Goal: Task Accomplishment & Management: Manage account settings

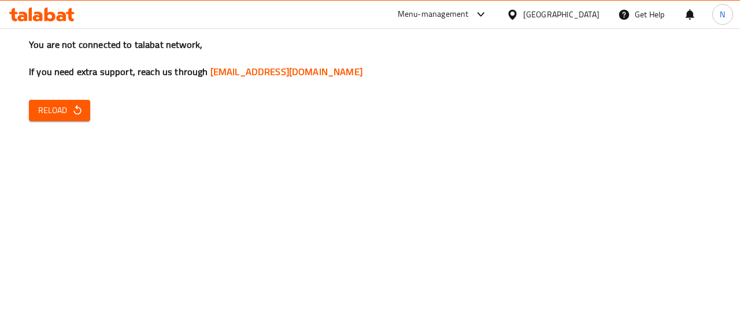
click at [44, 17] on icon at bounding box center [41, 15] width 65 height 14
click at [53, 108] on span "Reload" at bounding box center [59, 110] width 43 height 14
click at [62, 105] on span "Reload" at bounding box center [59, 110] width 43 height 14
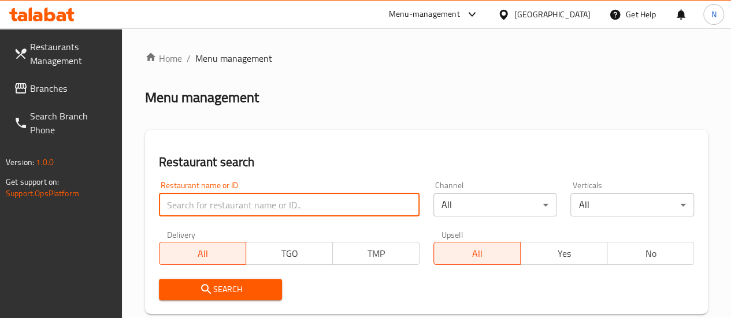
click at [262, 202] on input "search" at bounding box center [289, 205] width 261 height 23
type input "shawarma station"
click button "Search" at bounding box center [221, 289] width 124 height 21
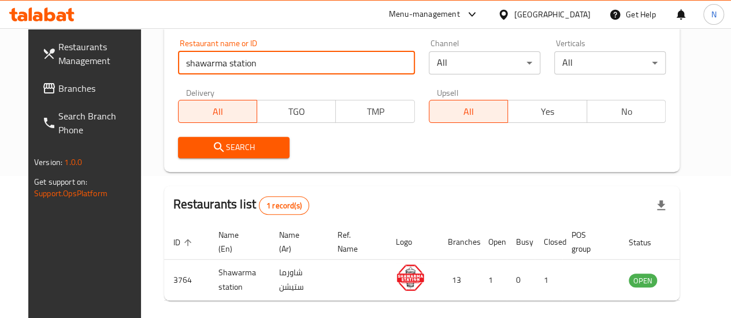
scroll to position [187, 0]
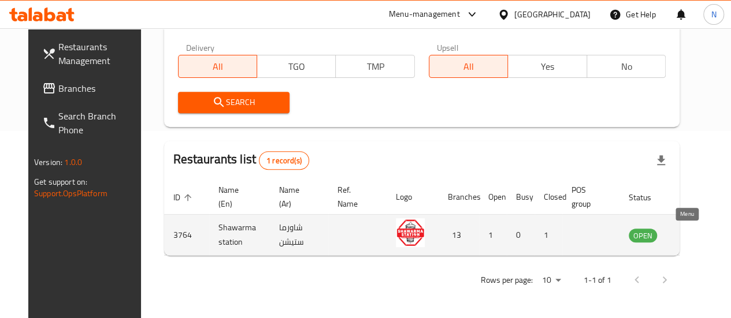
click at [690, 232] on icon "enhanced table" at bounding box center [696, 236] width 13 height 10
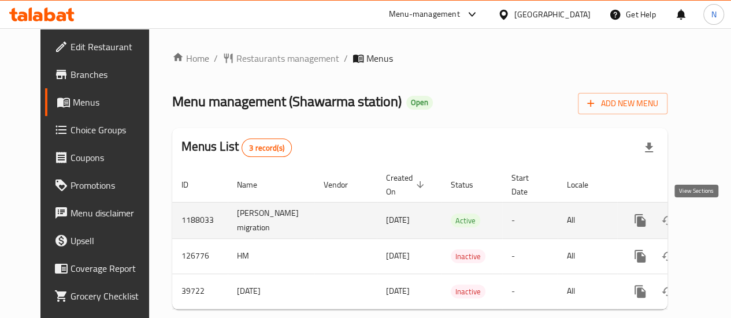
click at [718, 218] on icon "enhanced table" at bounding box center [723, 221] width 10 height 10
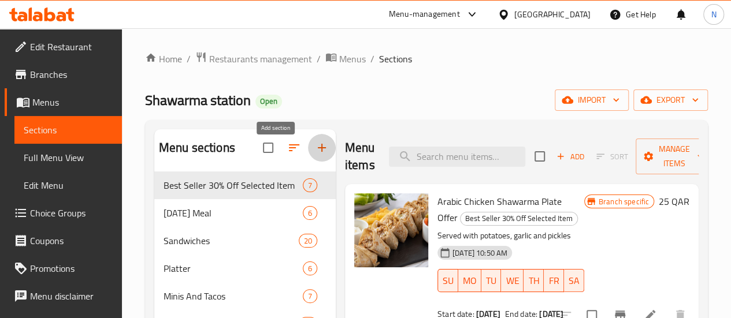
click at [318, 152] on icon "button" at bounding box center [322, 148] width 8 height 8
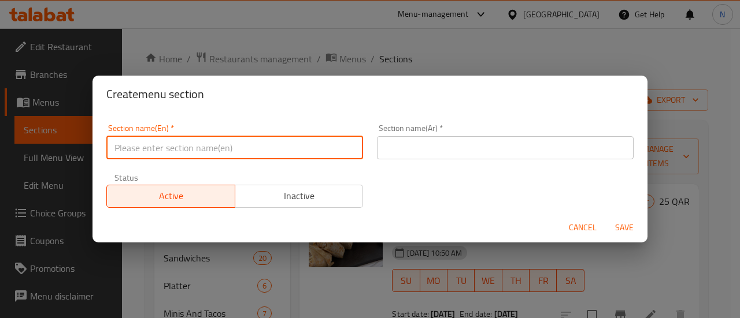
click at [250, 150] on input "text" at bounding box center [234, 147] width 257 height 23
type input "6"
click at [309, 147] on input "50% off flash sales" at bounding box center [234, 147] width 257 height 23
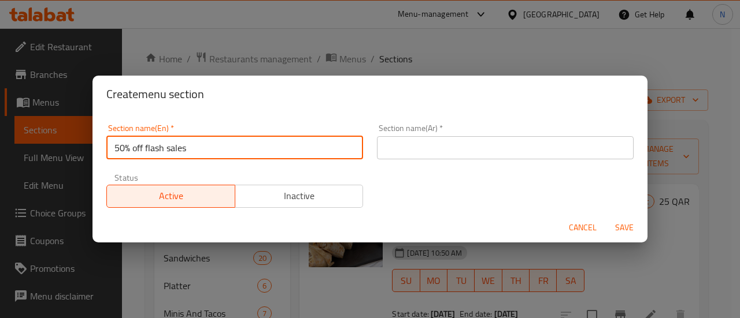
type input "50% off flash sales"
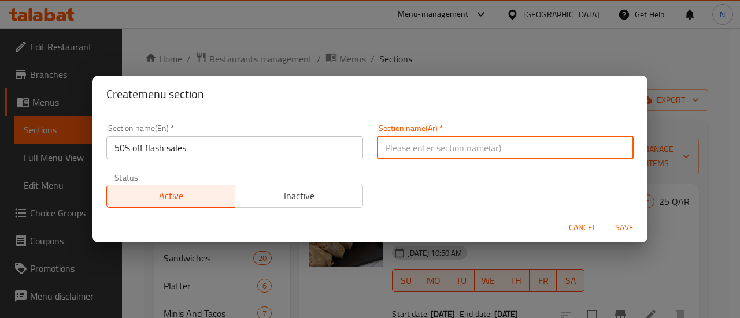
click at [441, 155] on input "text" at bounding box center [505, 147] width 257 height 23
paste input "خصم 50% على المبيعات الفورية"
type input "خصم 50% على المبيعات الفورية"
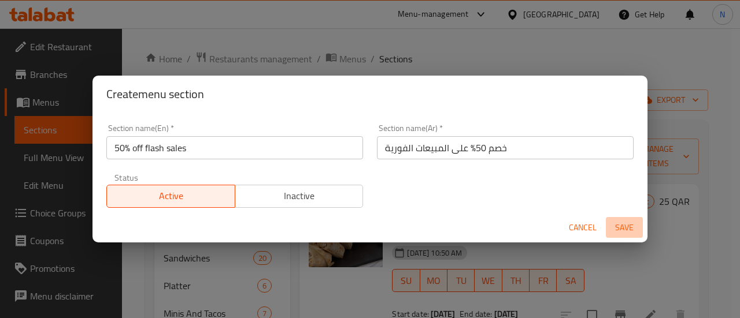
click at [629, 224] on span "Save" at bounding box center [624, 228] width 28 height 14
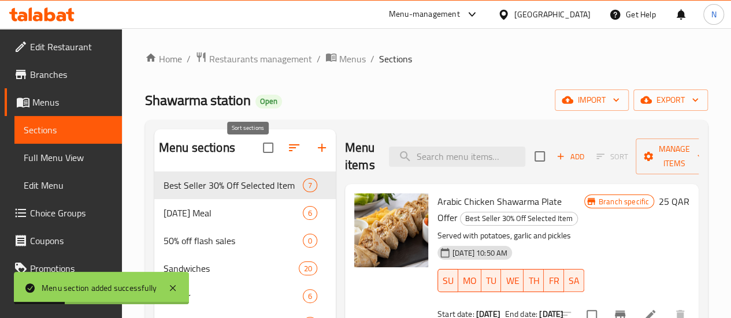
click at [287, 150] on icon "button" at bounding box center [294, 148] width 14 height 14
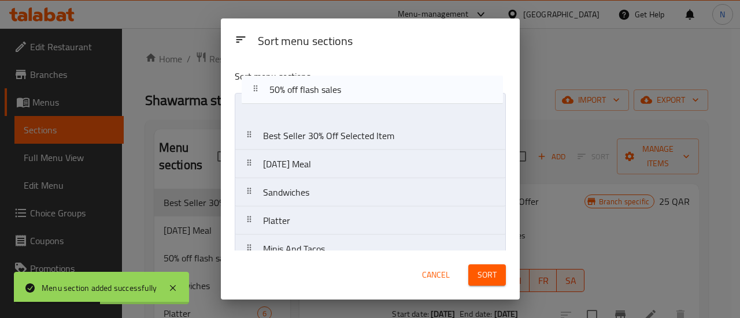
drag, startPoint x: 305, startPoint y: 165, endPoint x: 312, endPoint y: 85, distance: 80.0
click at [312, 85] on div "Sort menu sections Best Seller 30% Off Selected Item [DATE] Meal 50% off flash …" at bounding box center [370, 155] width 299 height 191
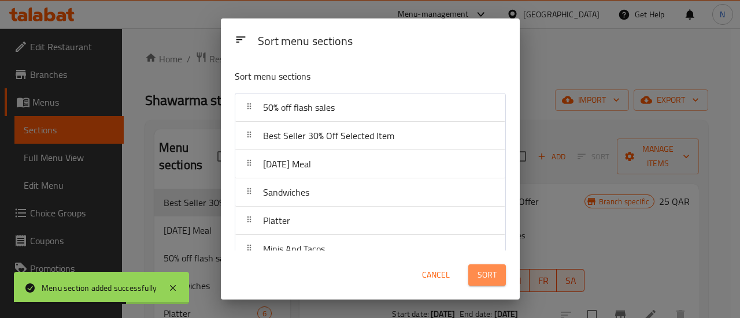
click at [488, 273] on span "Sort" at bounding box center [486, 275] width 19 height 14
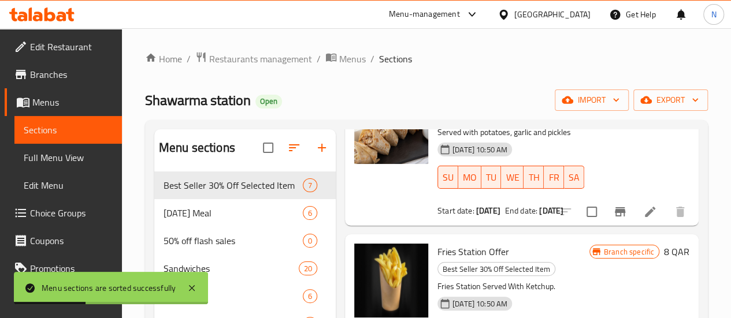
scroll to position [105, 0]
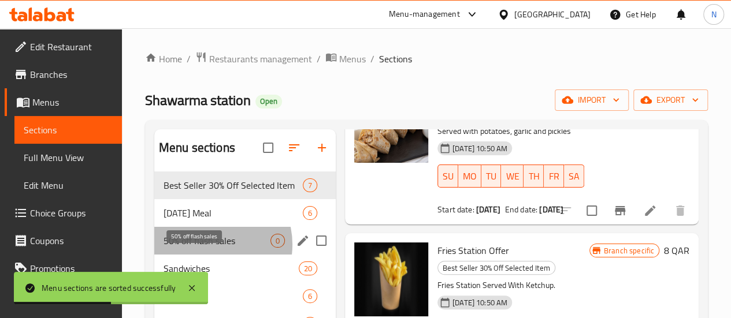
click at [209, 248] on span "50% off flash sales" at bounding box center [217, 241] width 107 height 14
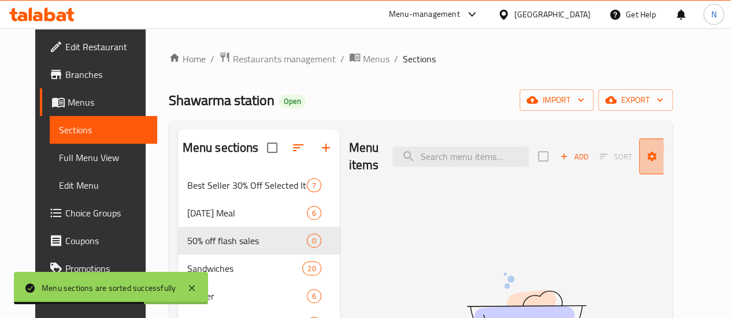
click at [656, 173] on button "Manage items" at bounding box center [677, 157] width 77 height 36
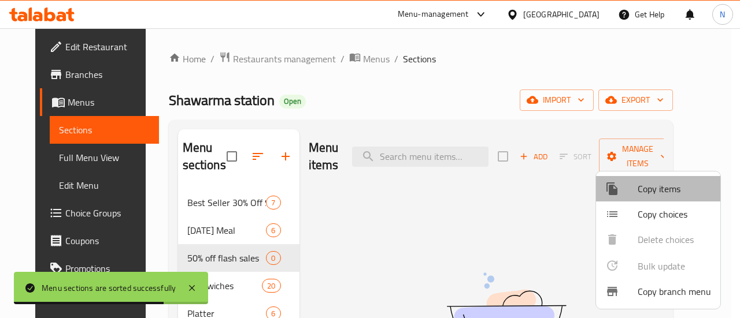
click at [660, 189] on span "Copy items" at bounding box center [673, 189] width 73 height 14
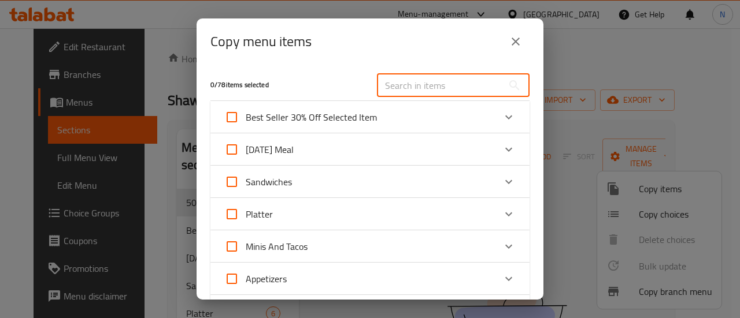
click at [453, 85] on input "text" at bounding box center [440, 85] width 126 height 23
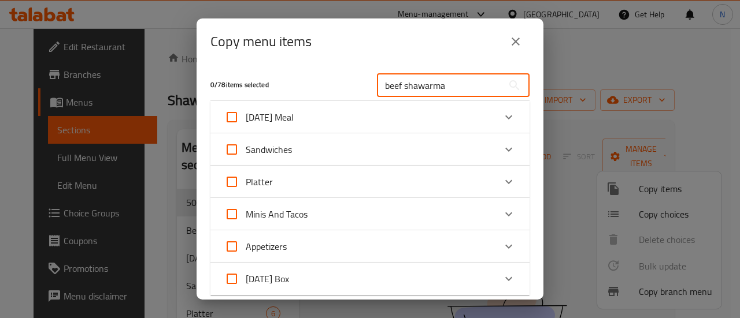
type input "beef shawarma"
click at [379, 152] on div "Sandwiches" at bounding box center [359, 150] width 270 height 28
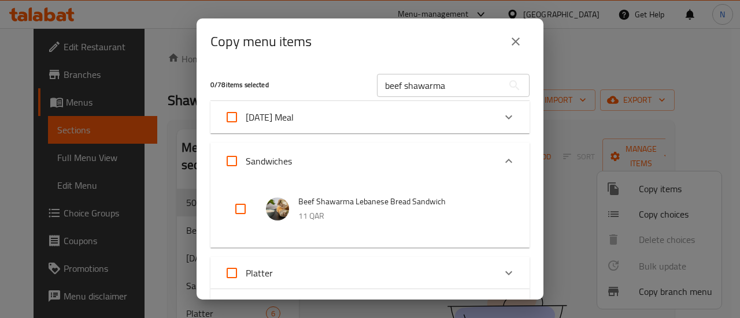
click at [231, 210] on input "checkbox" at bounding box center [240, 209] width 28 height 28
click at [240, 206] on input "checkbox" at bounding box center [240, 209] width 28 height 28
checkbox input "false"
click at [407, 85] on input "beef shawarma" at bounding box center [440, 85] width 126 height 23
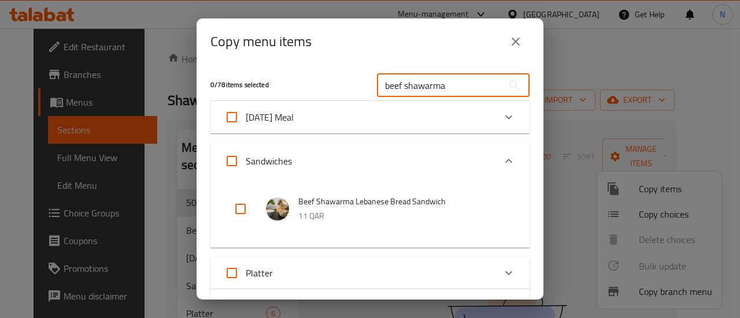
click at [407, 85] on input "beef shawarma" at bounding box center [440, 85] width 126 height 23
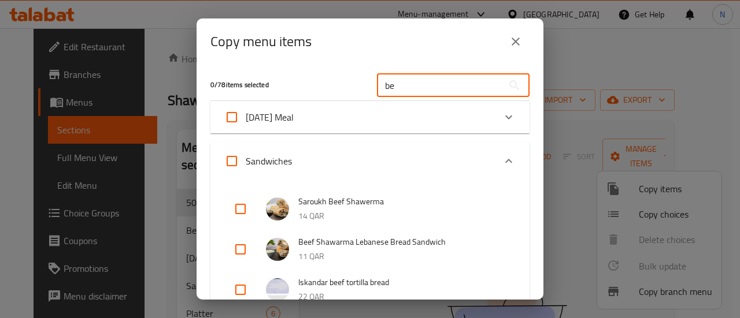
type input "b"
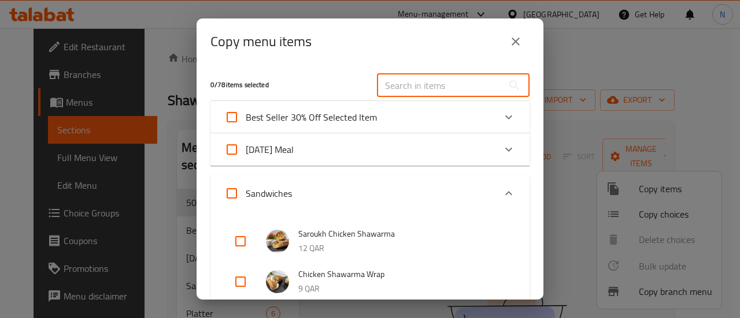
click at [407, 85] on input "text" at bounding box center [440, 85] width 126 height 23
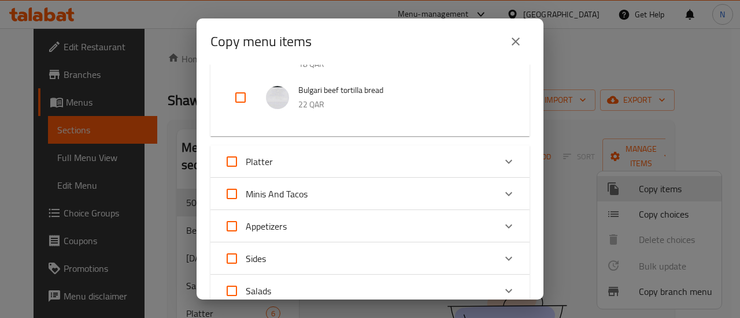
scroll to position [912, 0]
click at [372, 160] on div "Platter" at bounding box center [359, 162] width 270 height 28
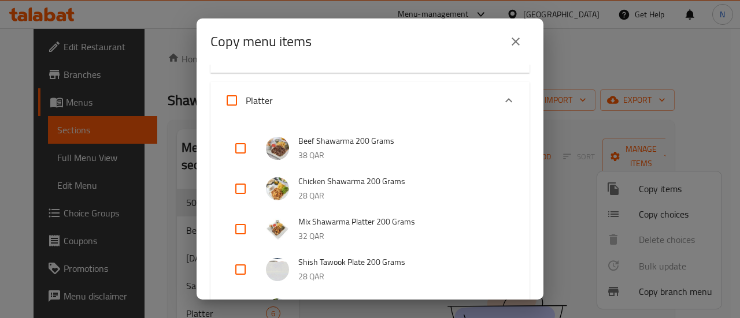
scroll to position [987, 0]
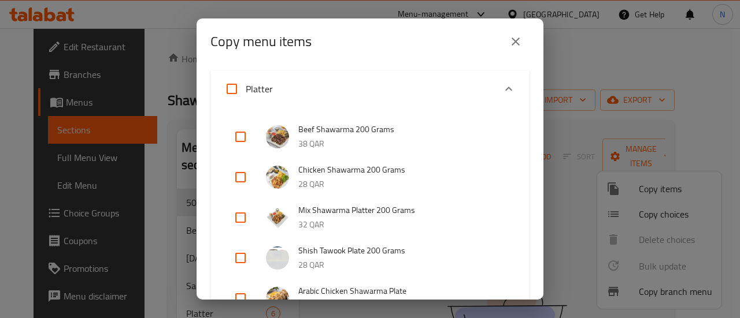
click at [235, 179] on input "checkbox" at bounding box center [240, 178] width 28 height 28
checkbox input "true"
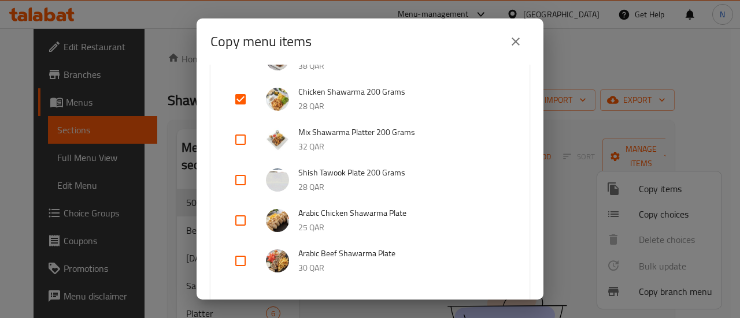
scroll to position [1066, 0]
click at [240, 216] on input "checkbox" at bounding box center [240, 220] width 28 height 28
checkbox input "true"
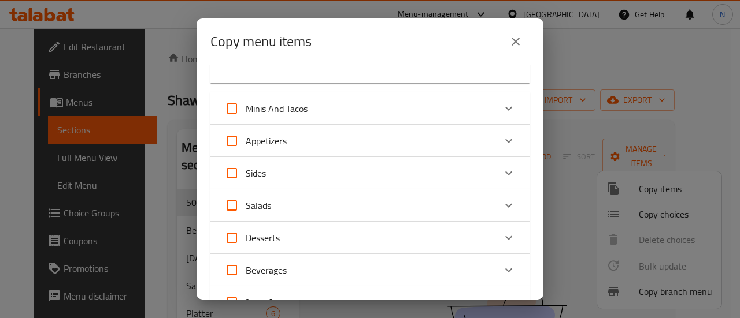
scroll to position [1280, 0]
click at [317, 148] on div "Appetizers" at bounding box center [359, 143] width 270 height 28
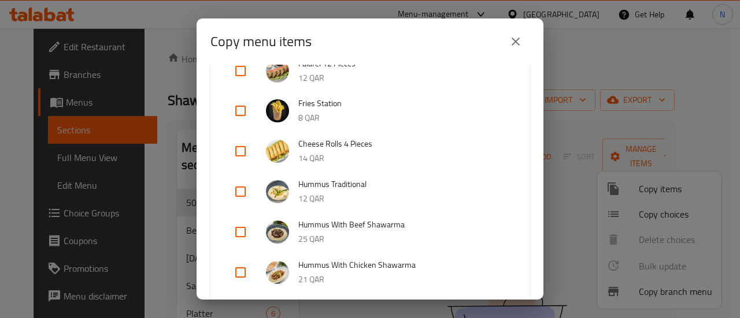
scroll to position [1494, 0]
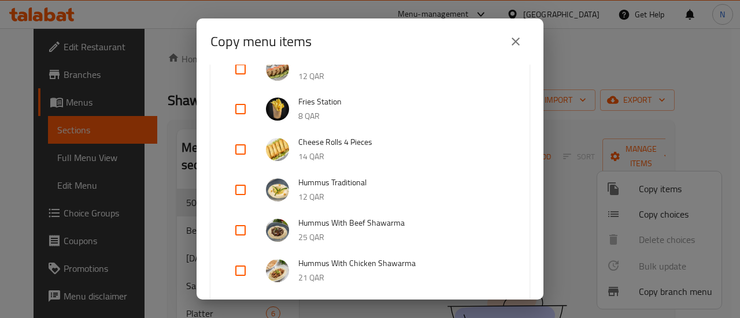
click at [245, 193] on input "checkbox" at bounding box center [240, 190] width 28 height 28
checkbox input "true"
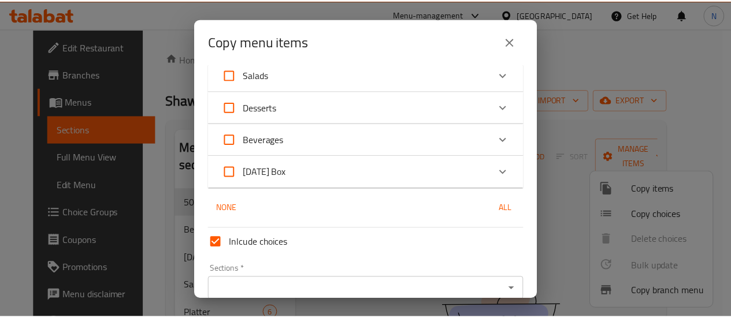
scroll to position [2003, 0]
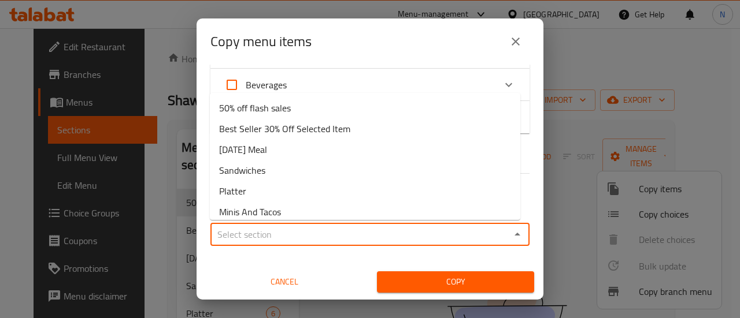
click at [419, 235] on input "Sections   *" at bounding box center [360, 234] width 293 height 16
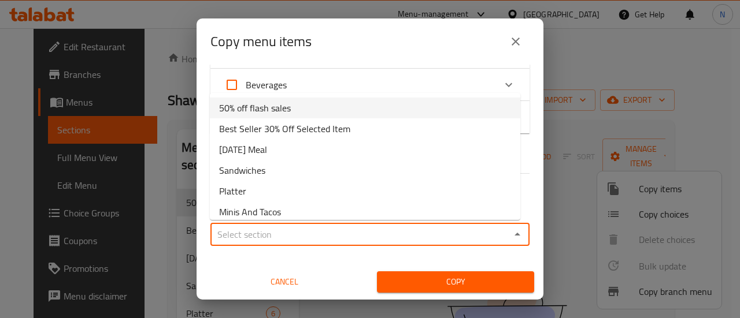
click at [293, 112] on li "50% off flash sales" at bounding box center [365, 108] width 310 height 21
type input "50% off flash sales"
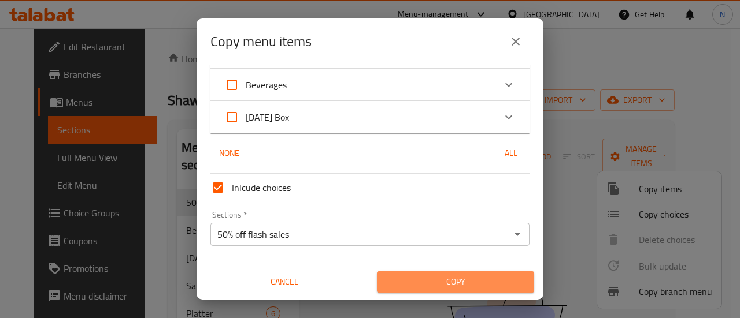
click at [456, 287] on span "Copy" at bounding box center [455, 282] width 139 height 14
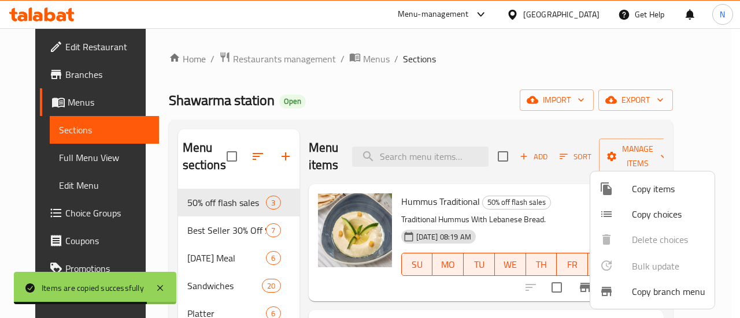
drag, startPoint x: 416, startPoint y: 192, endPoint x: 412, endPoint y: 200, distance: 9.0
click at [412, 200] on div at bounding box center [370, 159] width 740 height 318
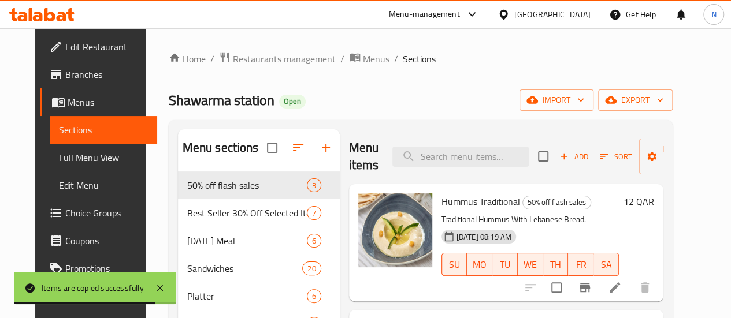
click at [441, 200] on span "Hummus Traditional" at bounding box center [480, 201] width 79 height 17
copy h6 "Hummus Traditional"
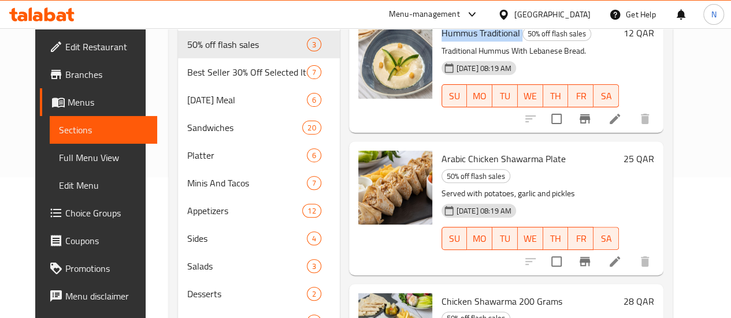
scroll to position [143, 0]
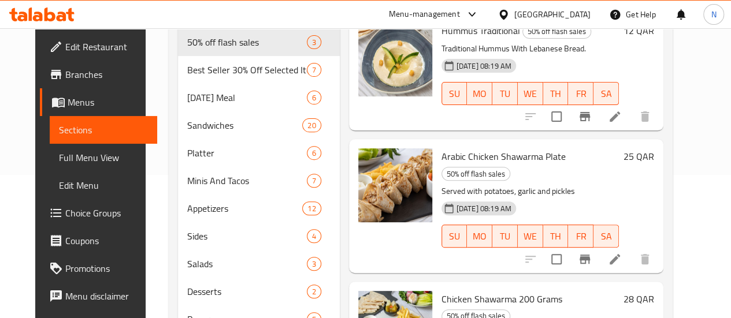
click at [460, 162] on span "Arabic Chicken Shawarma Plate" at bounding box center [503, 156] width 124 height 17
copy h6 "Arabic Chicken Shawarma Plate"
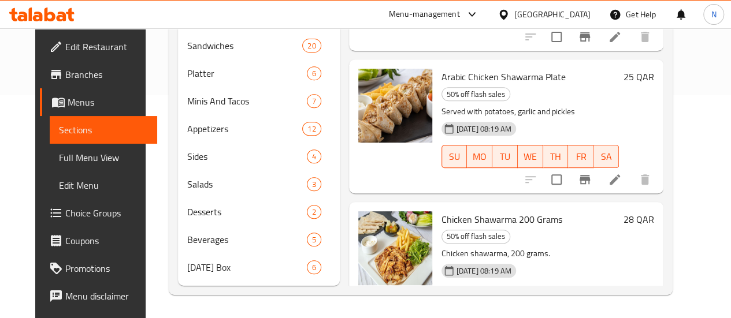
click at [448, 211] on span "Chicken Shawarma 200 Grams" at bounding box center [501, 219] width 121 height 17
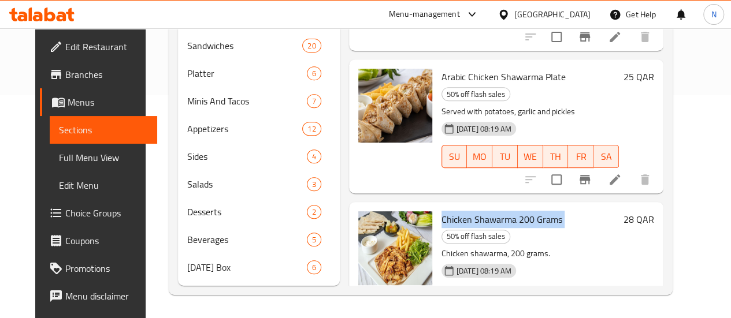
click at [448, 211] on span "Chicken Shawarma 200 Grams" at bounding box center [501, 219] width 121 height 17
copy h6 "Chicken Shawarma 200 Grams"
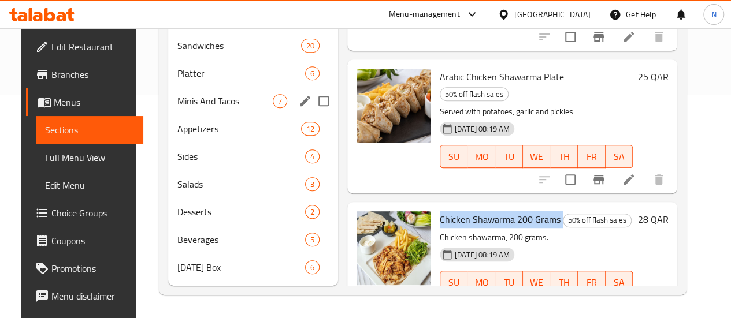
scroll to position [0, 0]
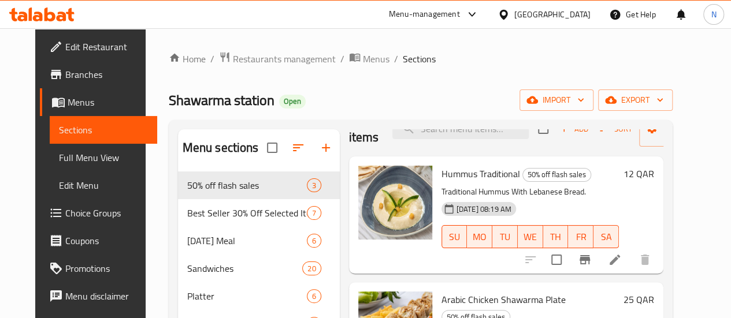
click at [76, 52] on span "Edit Restaurant" at bounding box center [106, 47] width 83 height 14
